Goal: Transaction & Acquisition: Purchase product/service

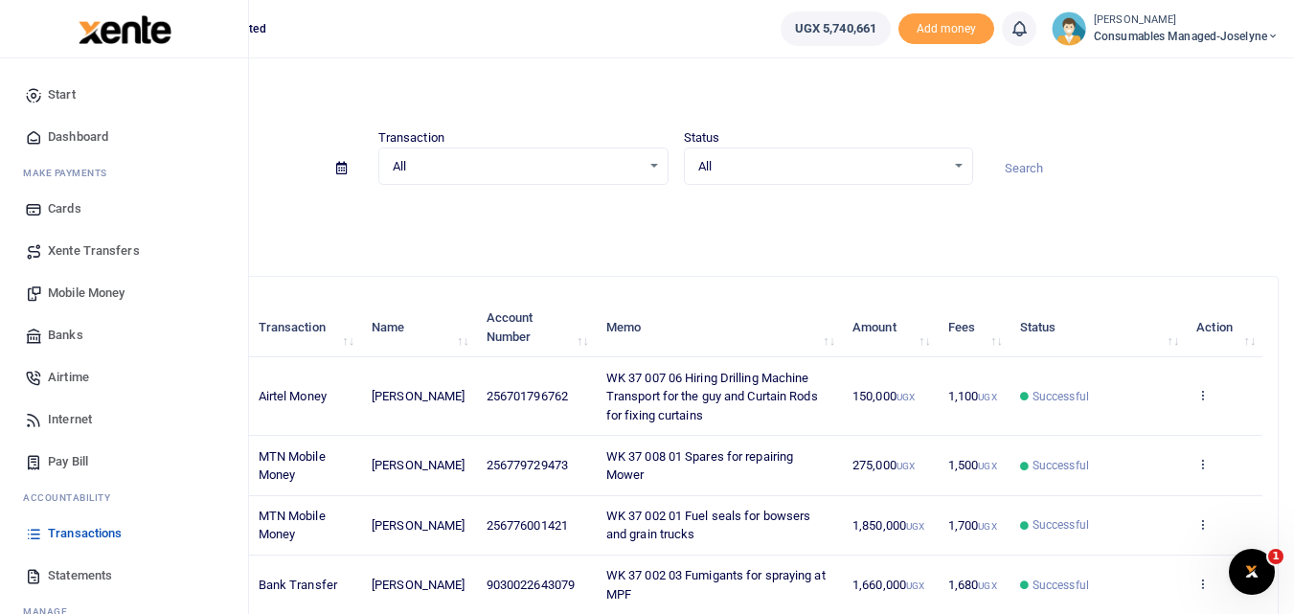
click at [79, 291] on span "Mobile Money" at bounding box center [86, 292] width 77 height 19
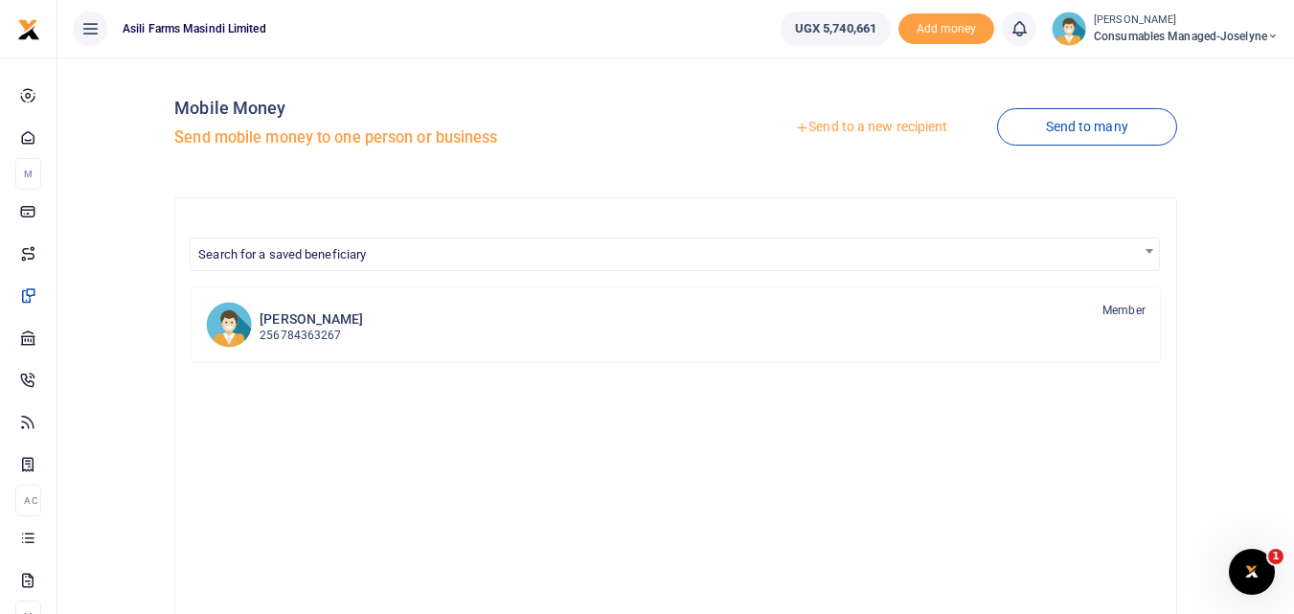
click at [901, 125] on link "Send to a new recipient" at bounding box center [871, 127] width 250 height 34
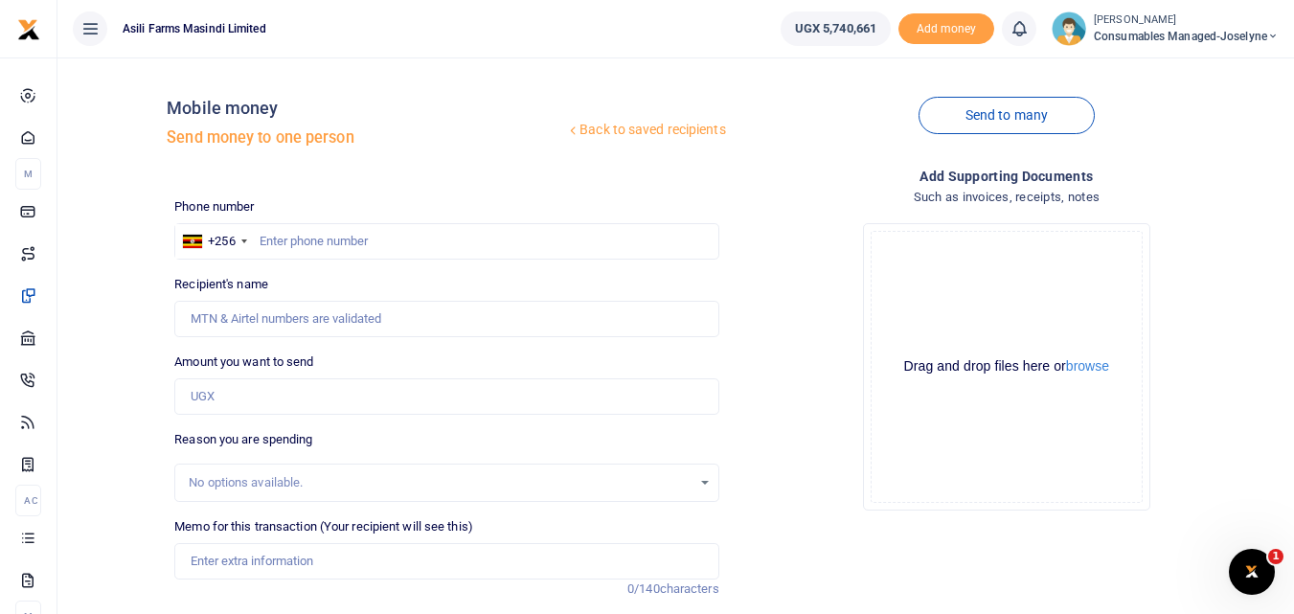
click at [267, 260] on div "Phone number +256 Uganda +256 Phone is required. Recipient's name Name is requi…" at bounding box center [446, 481] width 559 height 568
